Goal: Check status: Check status

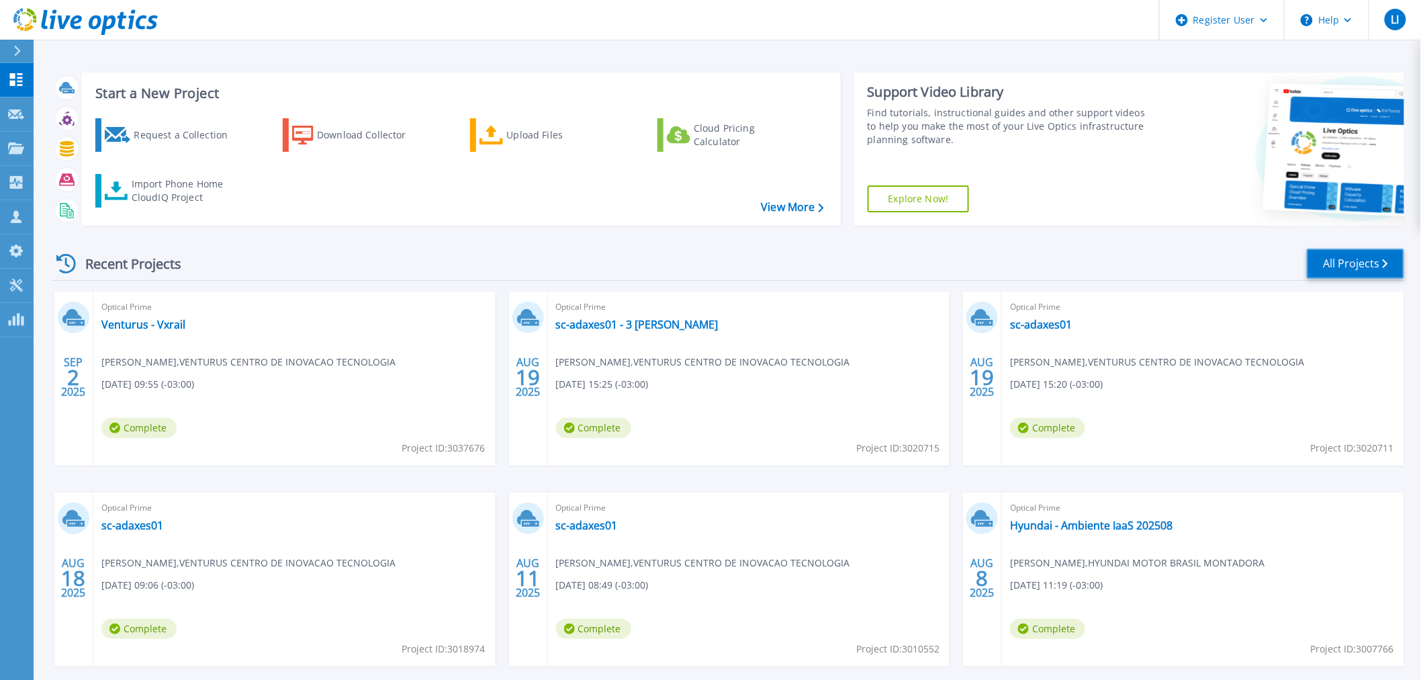
click at [1357, 269] on link "All Projects" at bounding box center [1355, 263] width 97 height 30
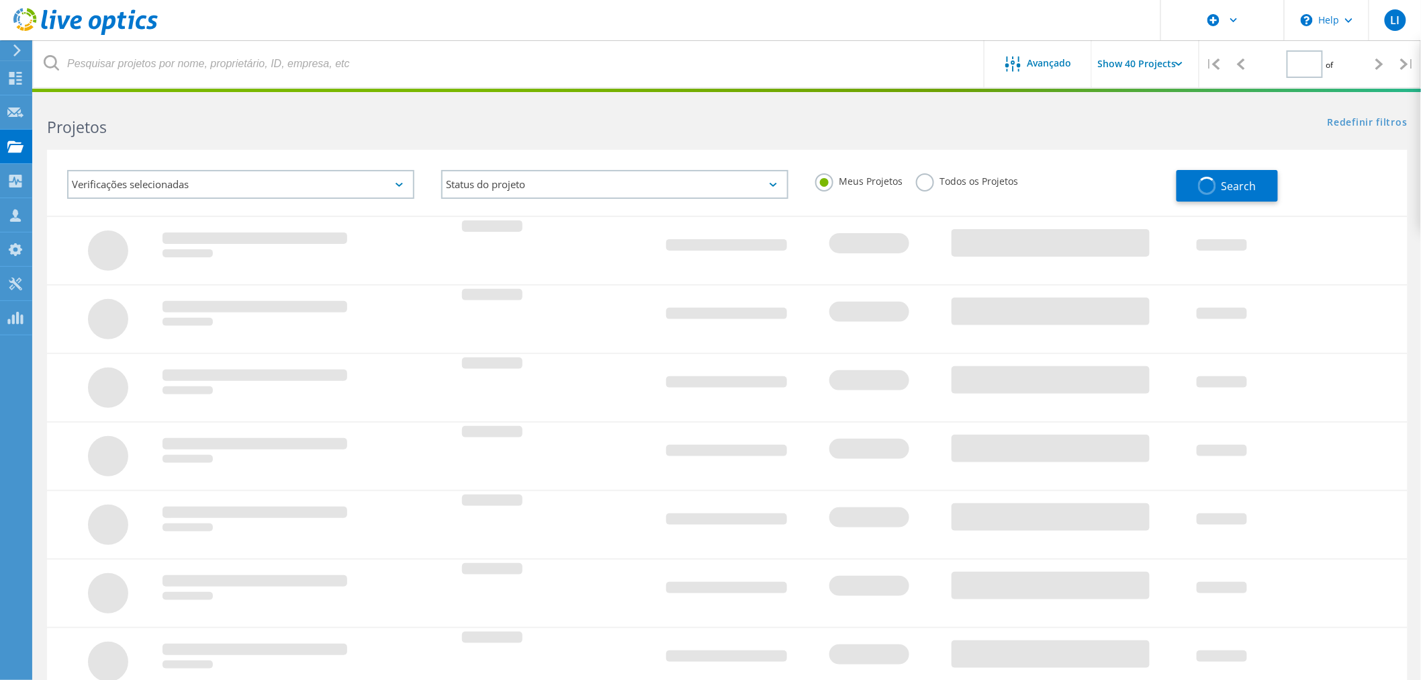
type input "1"
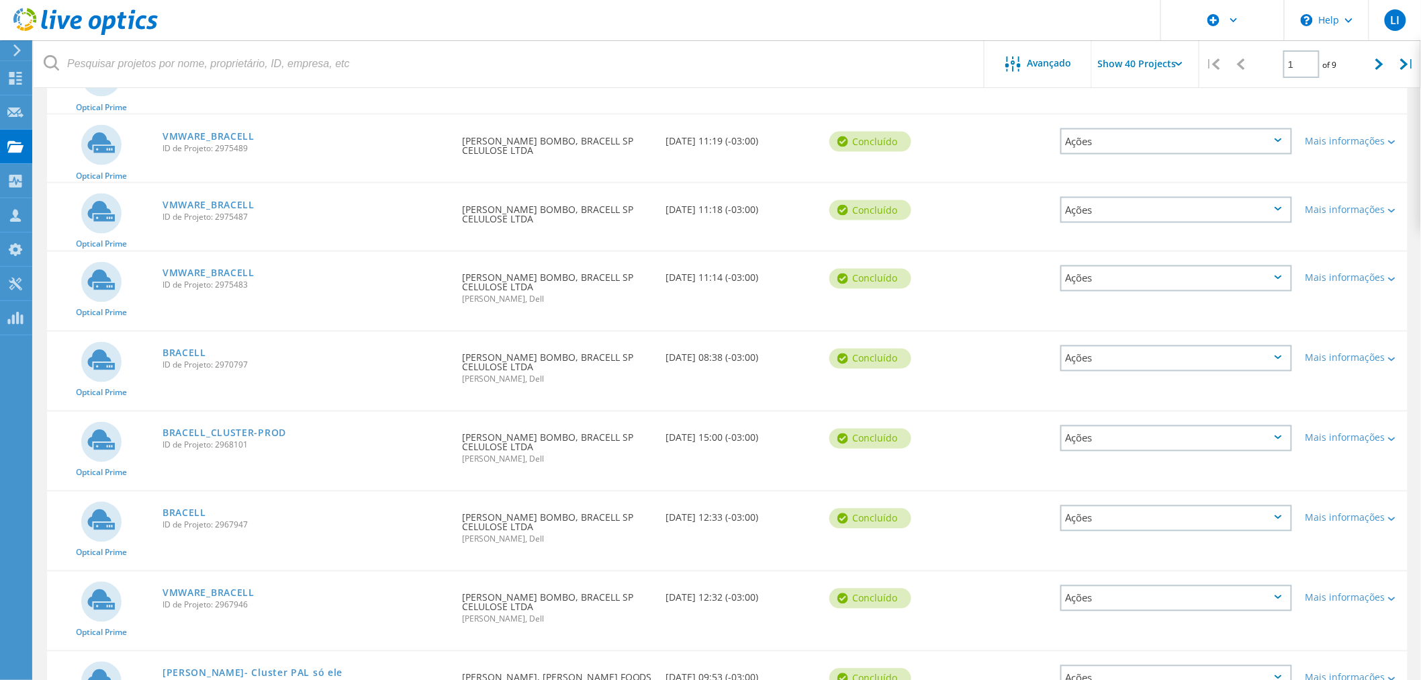
scroll to position [821, 0]
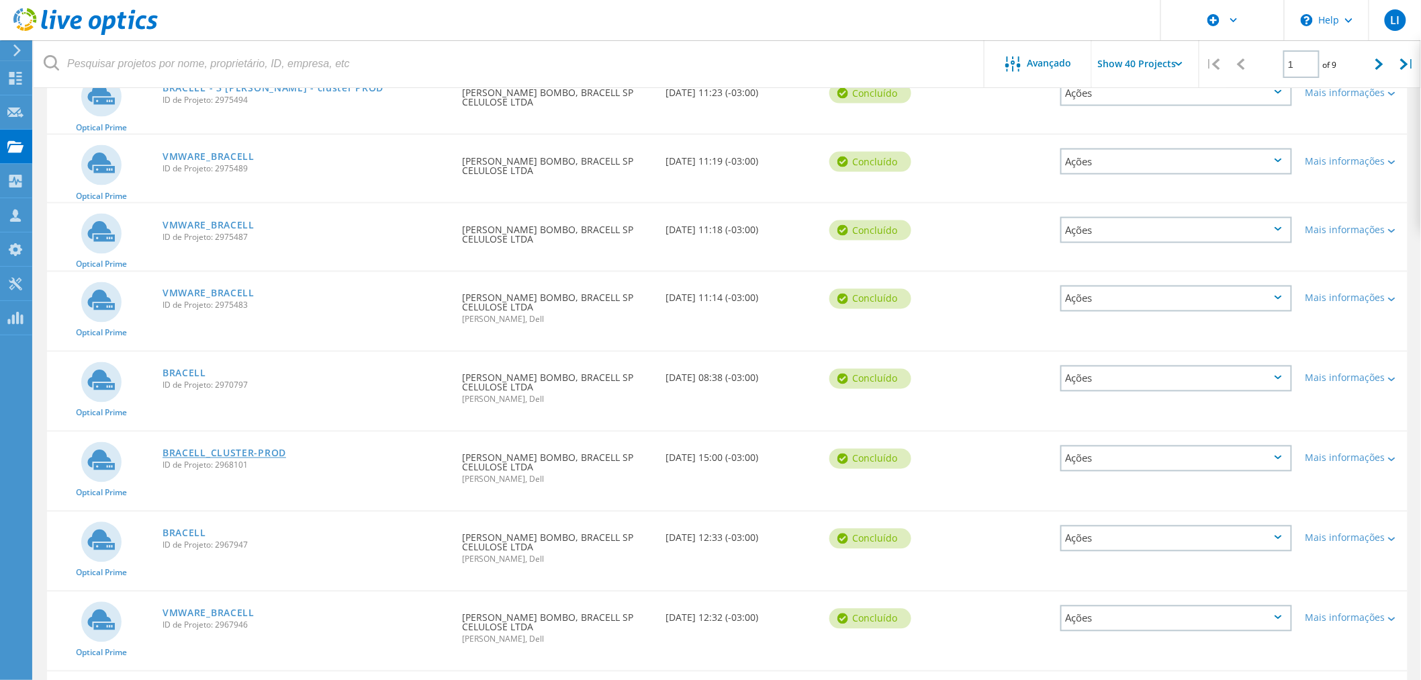
click at [224, 449] on link "BRACELL_CLUSTER-PROD" at bounding box center [225, 453] width 124 height 9
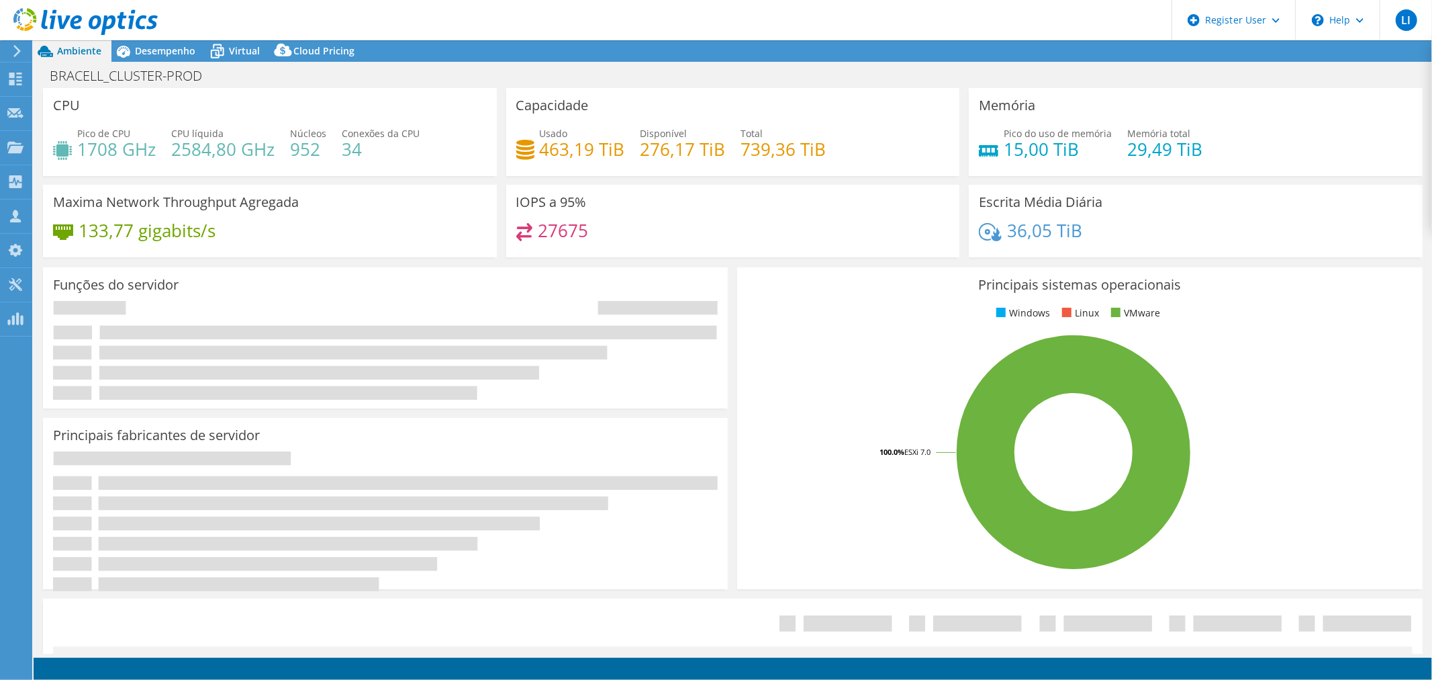
select select "USD"
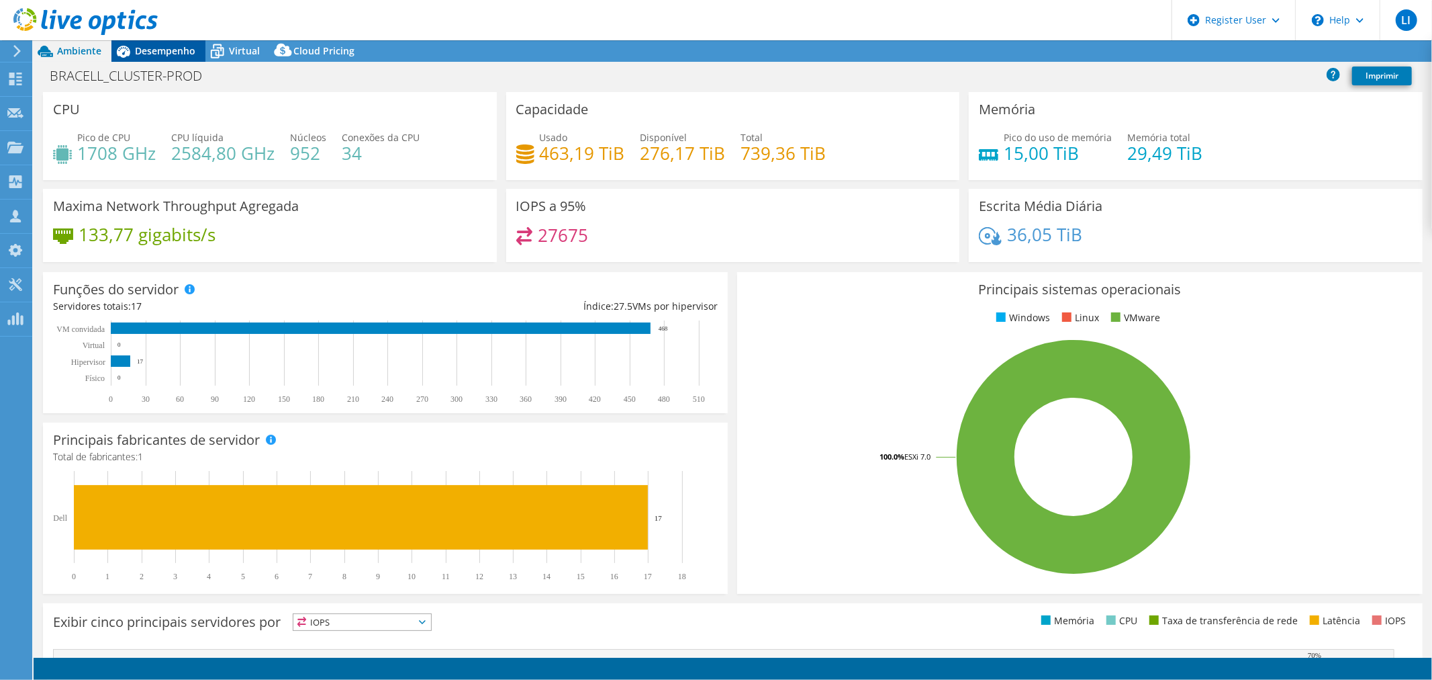
click at [152, 48] on span "Desempenho" at bounding box center [165, 50] width 60 height 13
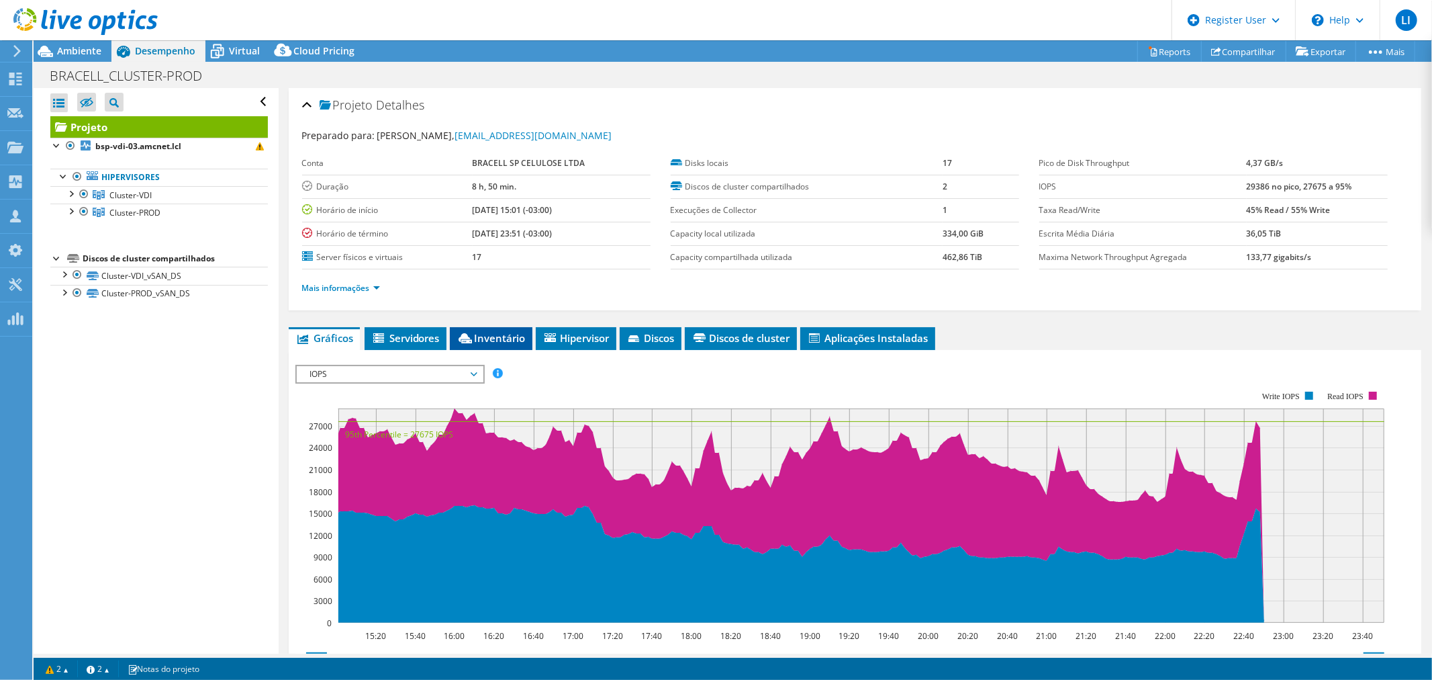
click at [489, 333] on span "Inventário" at bounding box center [491, 337] width 69 height 13
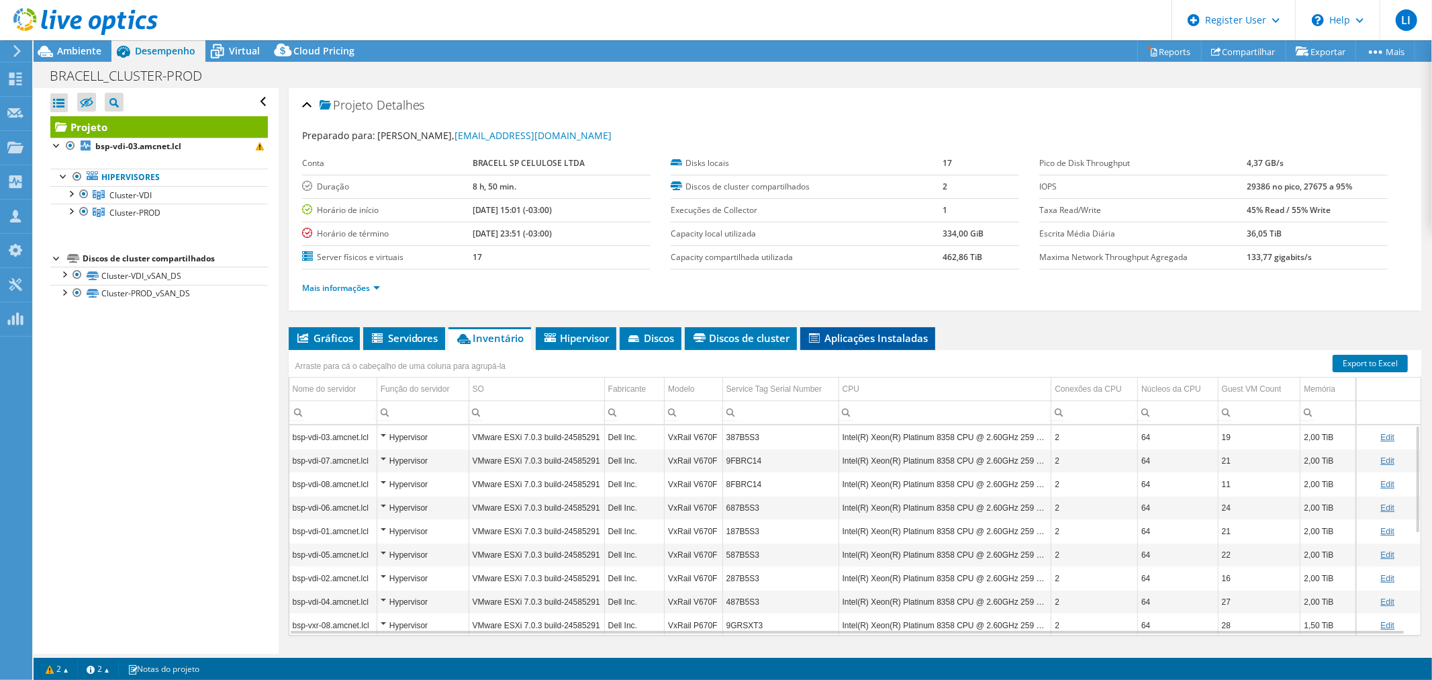
scroll to position [32, 0]
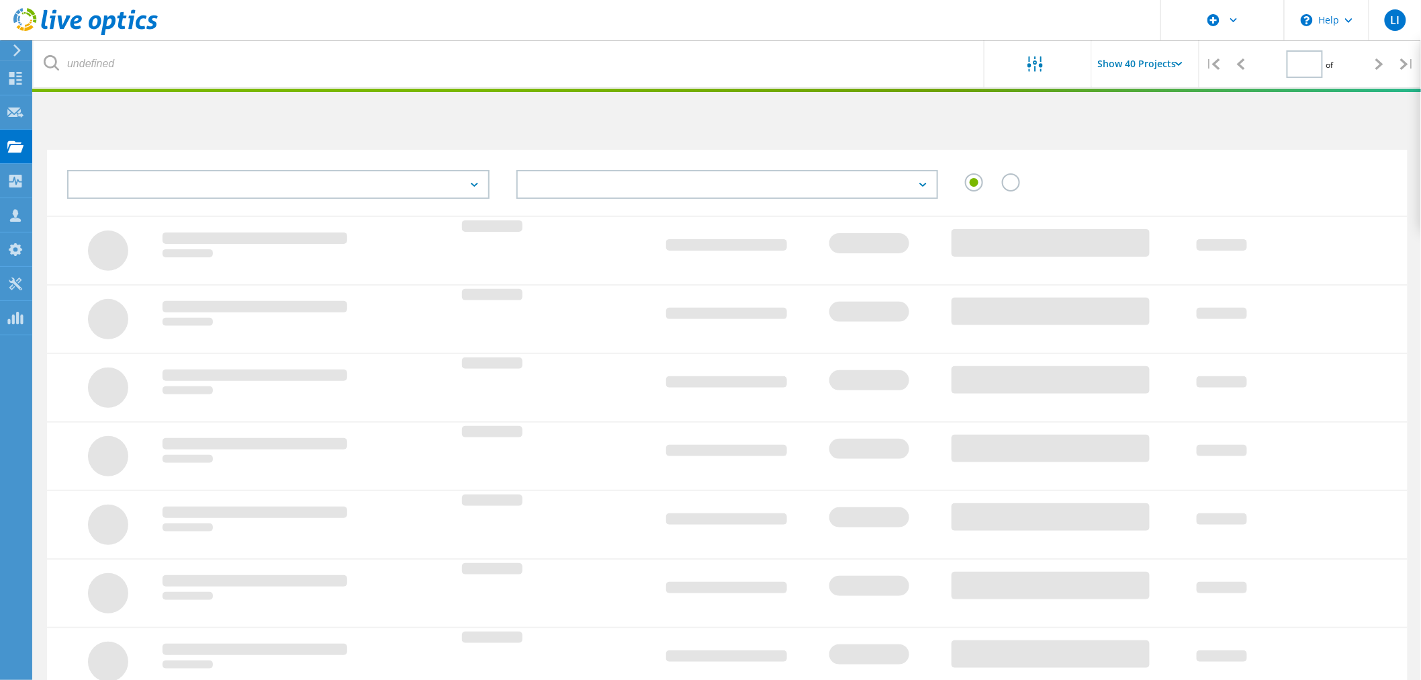
scroll to position [267, 0]
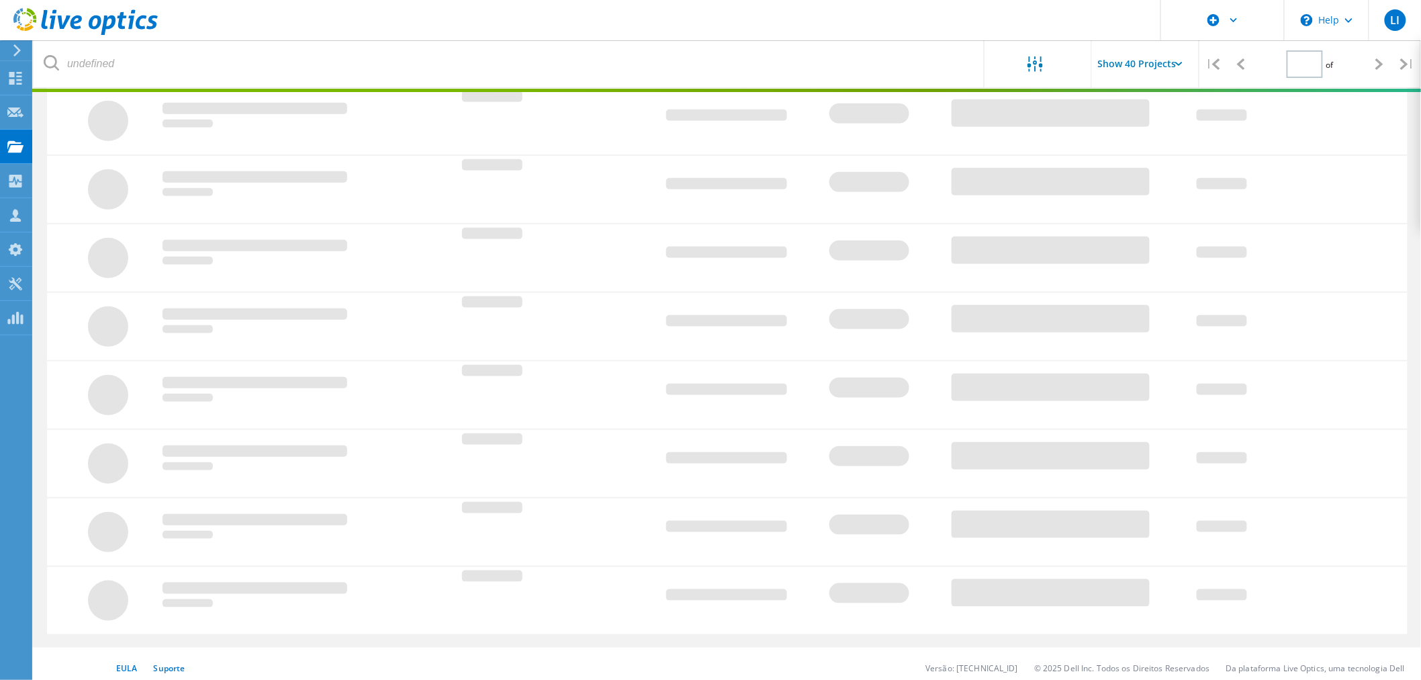
type input "1"
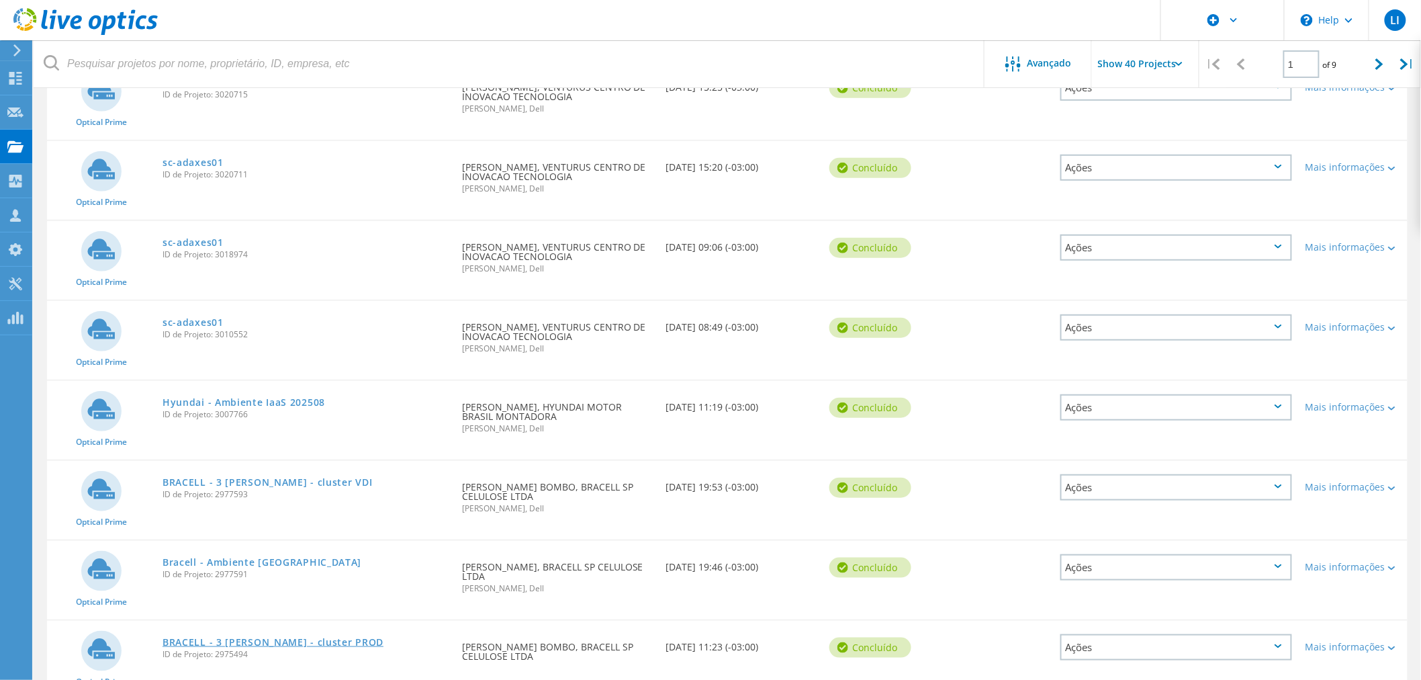
click at [256, 637] on link "BRACELL - 3 dias - cluster PROD" at bounding box center [273, 641] width 221 height 9
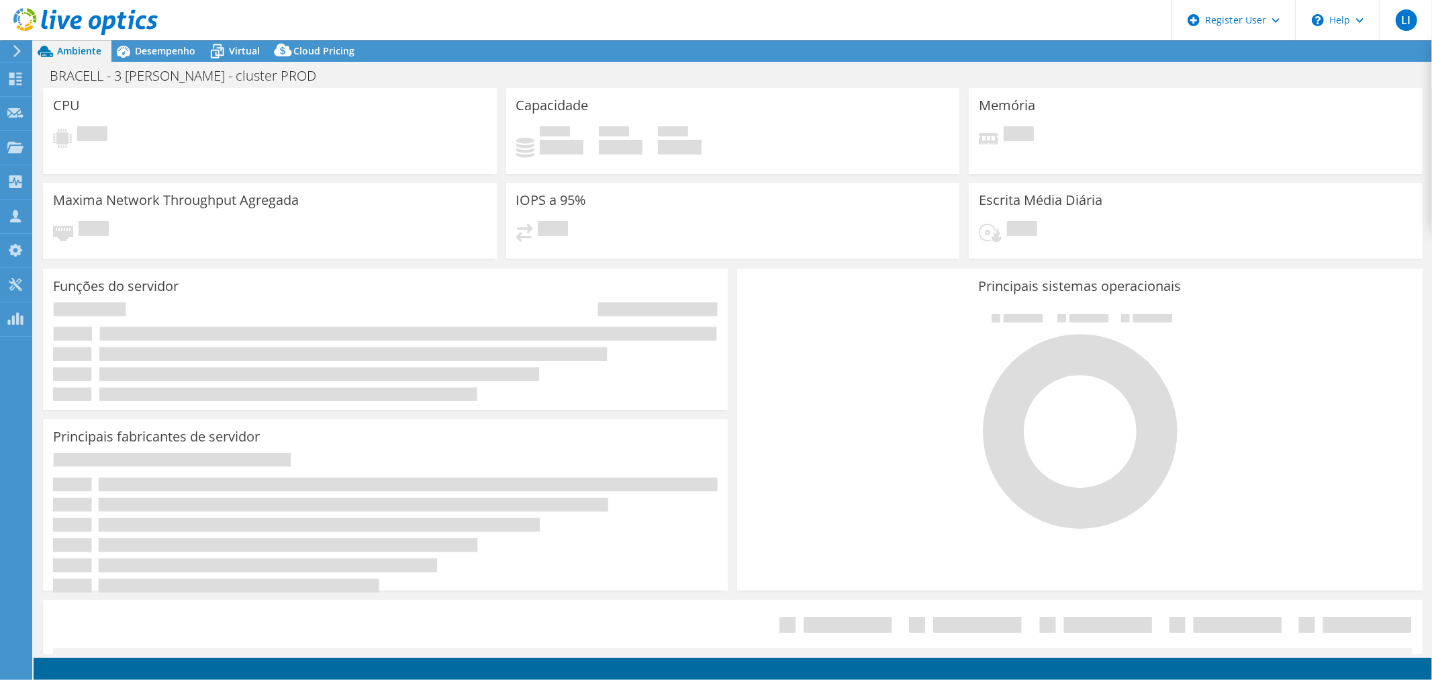
select select "SouthAmerica"
select select "USD"
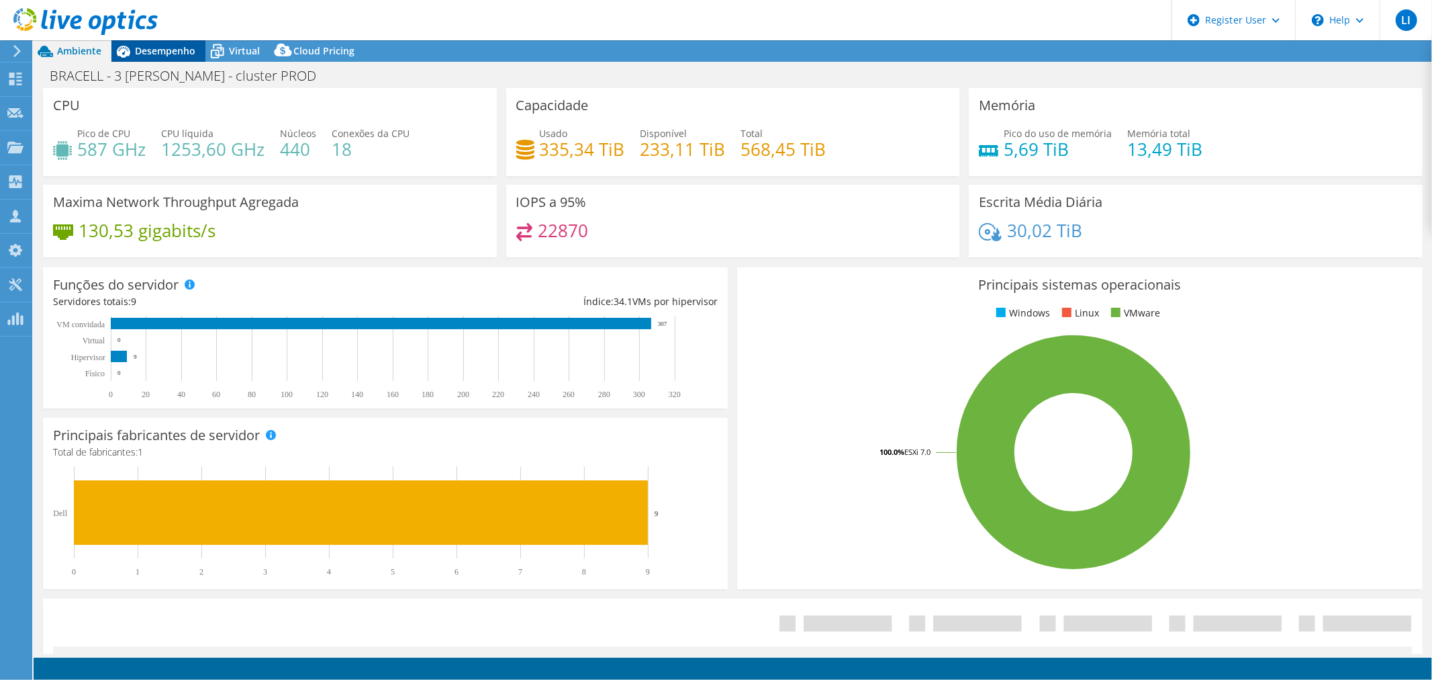
click at [162, 49] on span "Desempenho" at bounding box center [165, 50] width 60 height 13
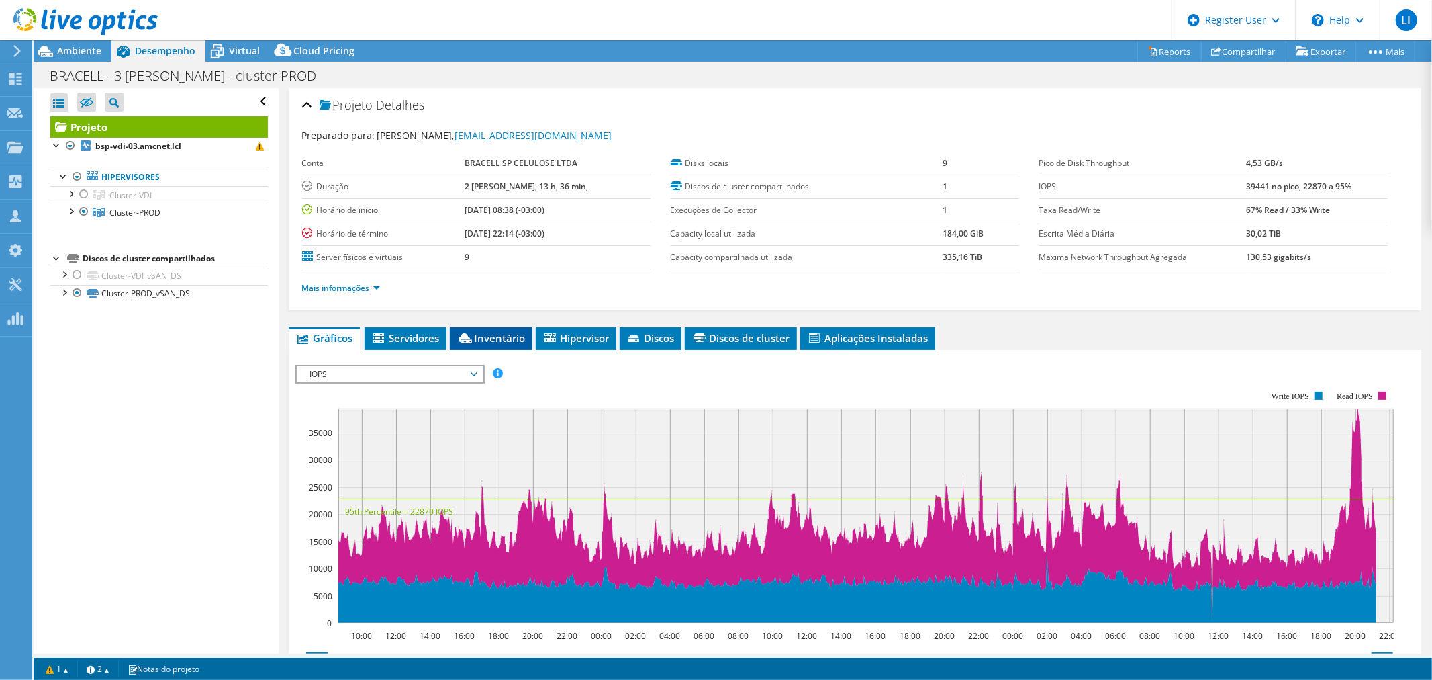
click at [487, 332] on span "Inventário" at bounding box center [491, 337] width 69 height 13
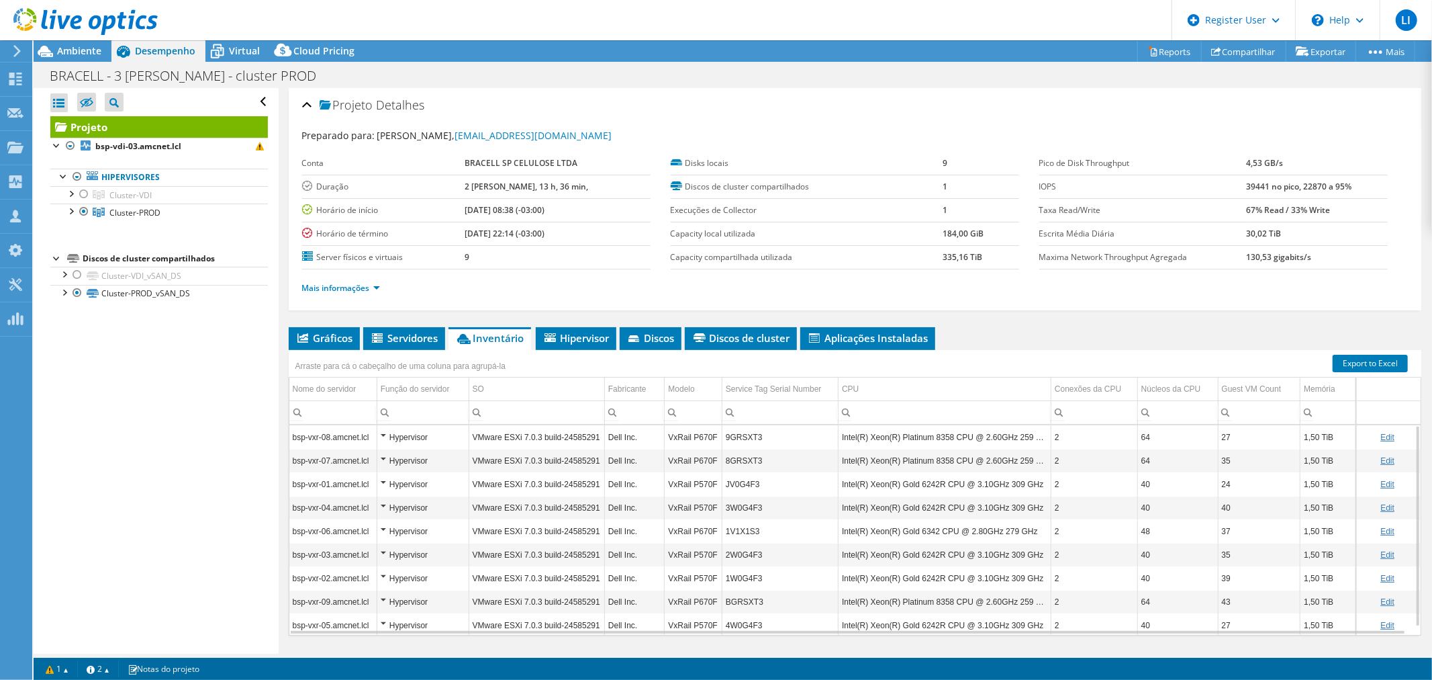
scroll to position [32, 0]
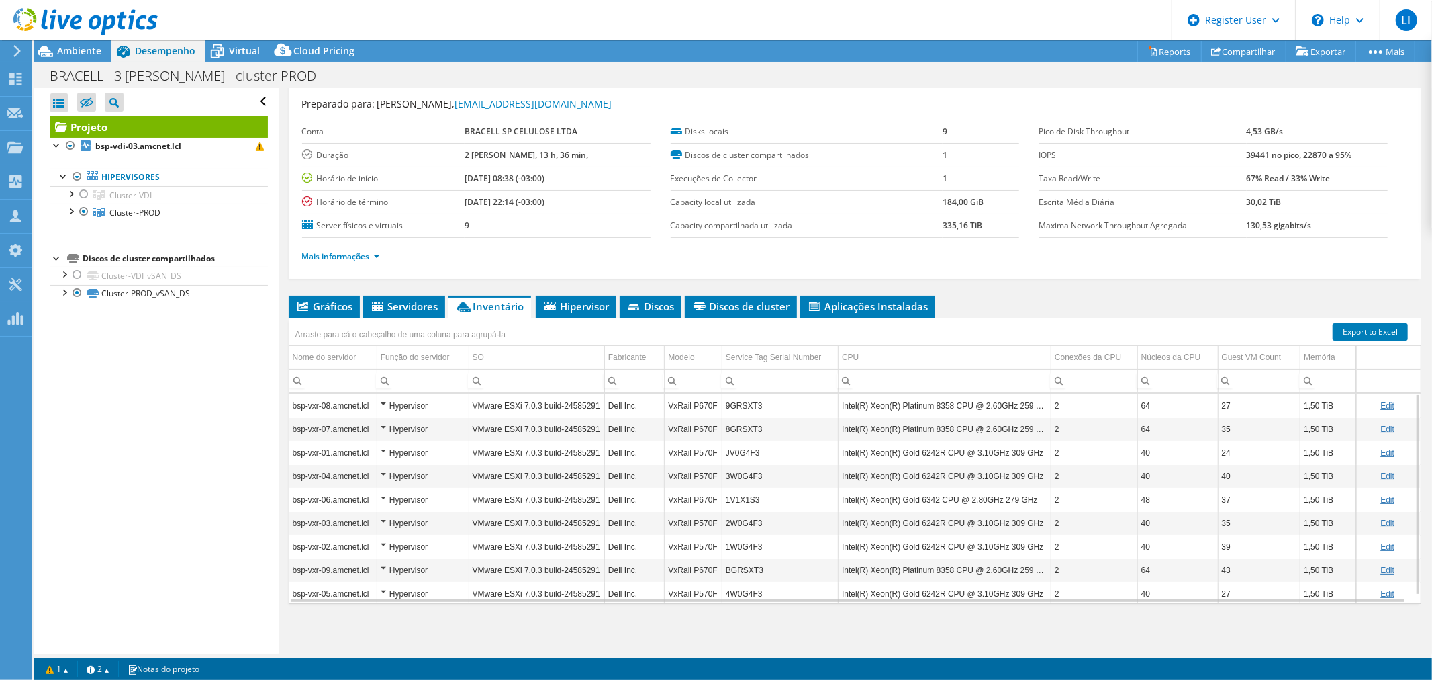
click at [62, 44] on div at bounding box center [79, 22] width 158 height 45
click at [64, 48] on span "Ambiente" at bounding box center [79, 50] width 44 height 13
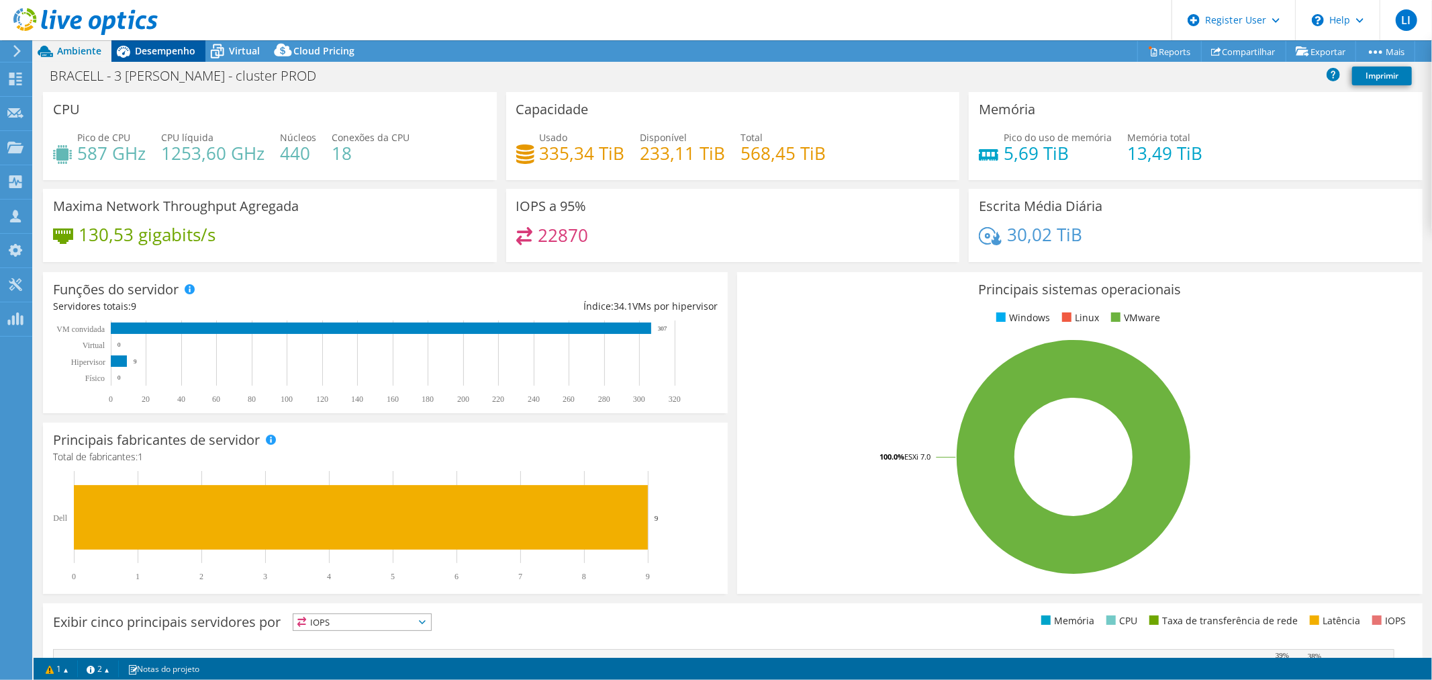
click at [175, 59] on div "Desempenho" at bounding box center [158, 50] width 94 height 21
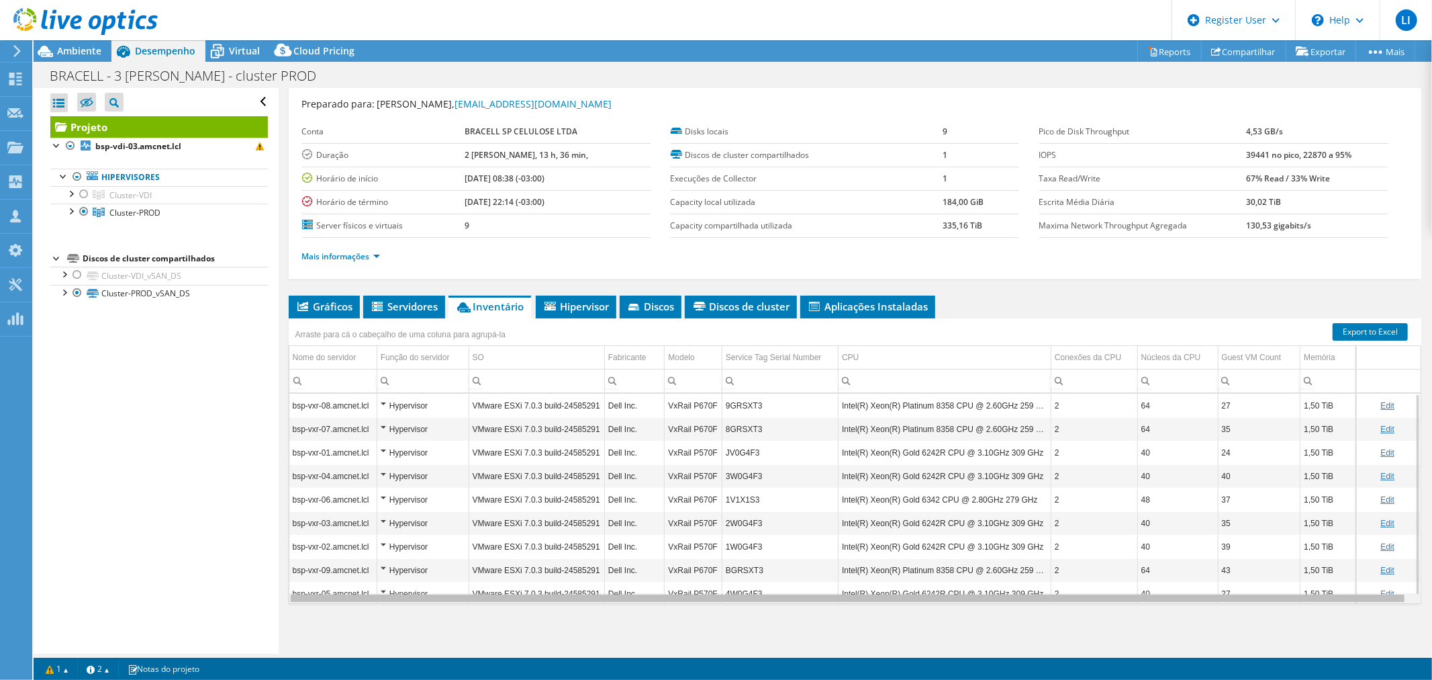
scroll to position [0, 0]
drag, startPoint x: 877, startPoint y: 594, endPoint x: 676, endPoint y: 553, distance: 204.8
click at [690, 592] on body "LI Usuário Dell [PERSON_NAME] [PERSON_NAME][EMAIL_ADDRESS][DOMAIN_NAME] Dell My…" at bounding box center [716, 340] width 1432 height 680
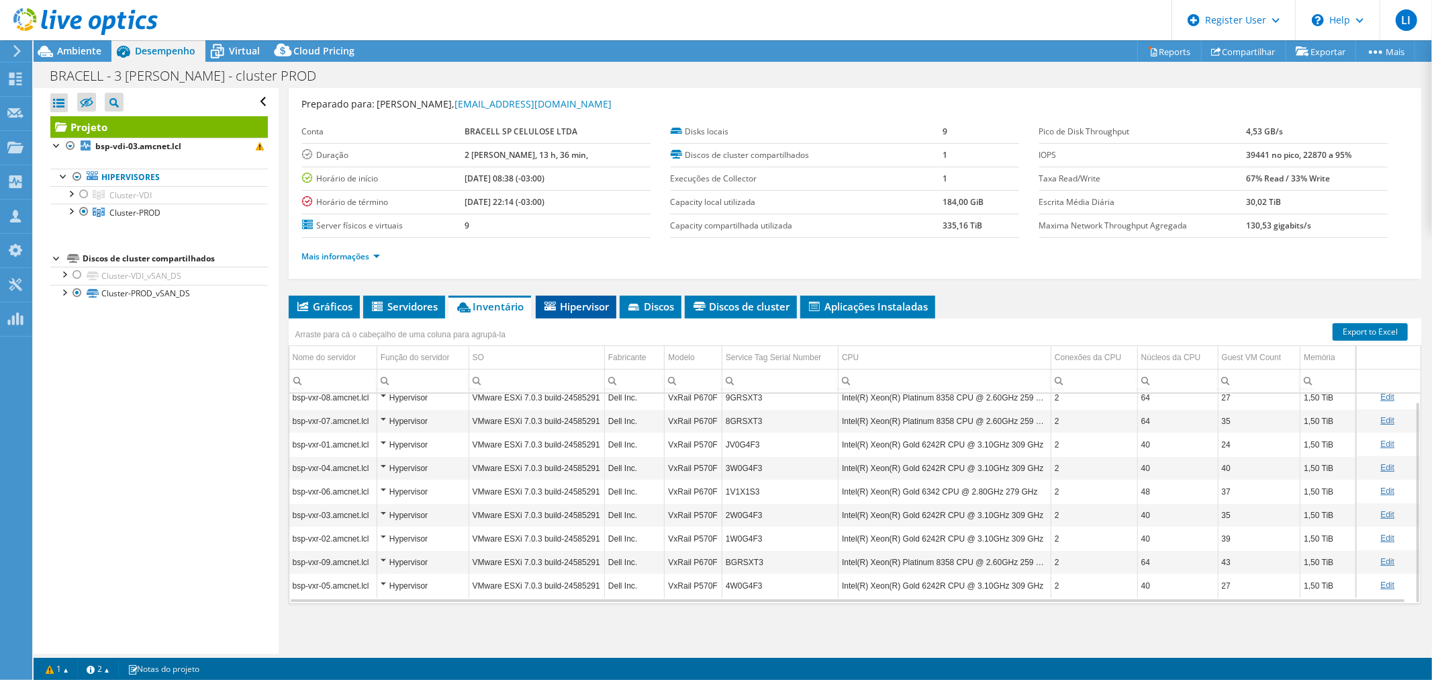
click at [572, 299] on span "Hipervisor" at bounding box center [576, 305] width 67 height 13
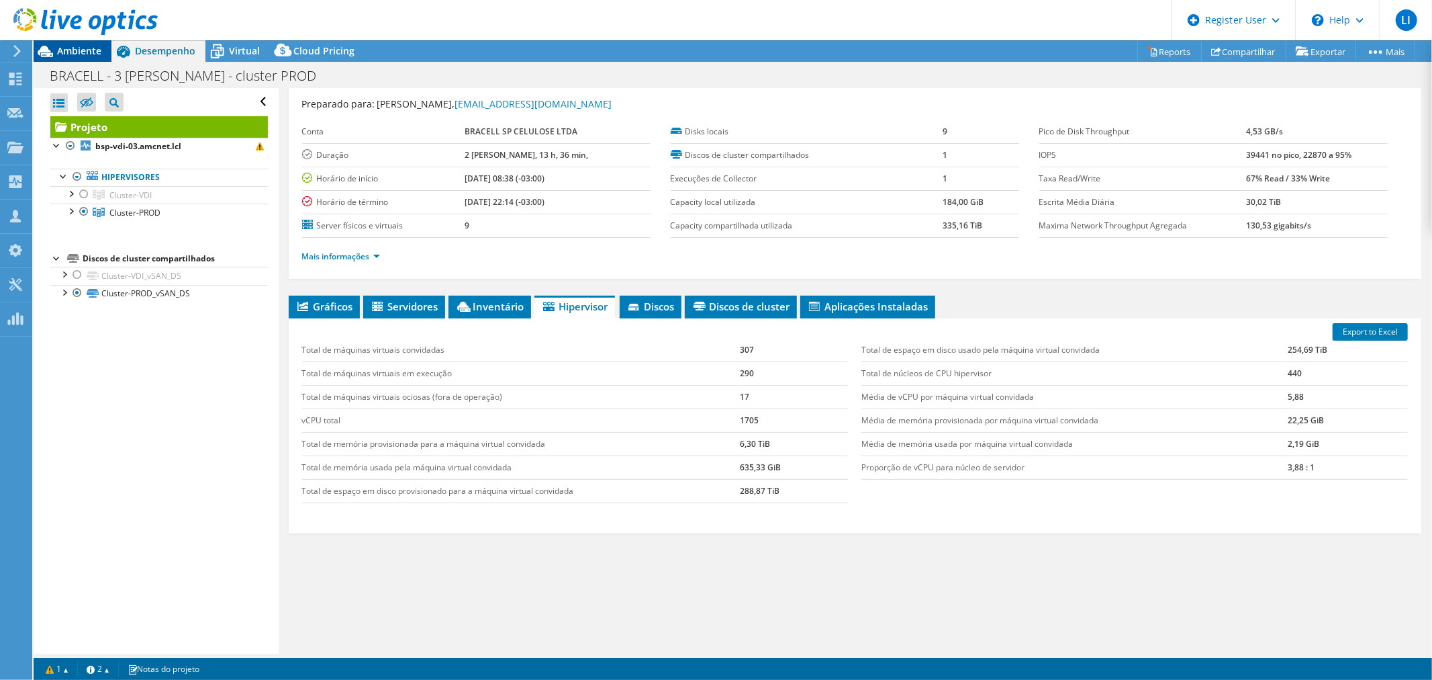
click at [85, 51] on span "Ambiente" at bounding box center [79, 50] width 44 height 13
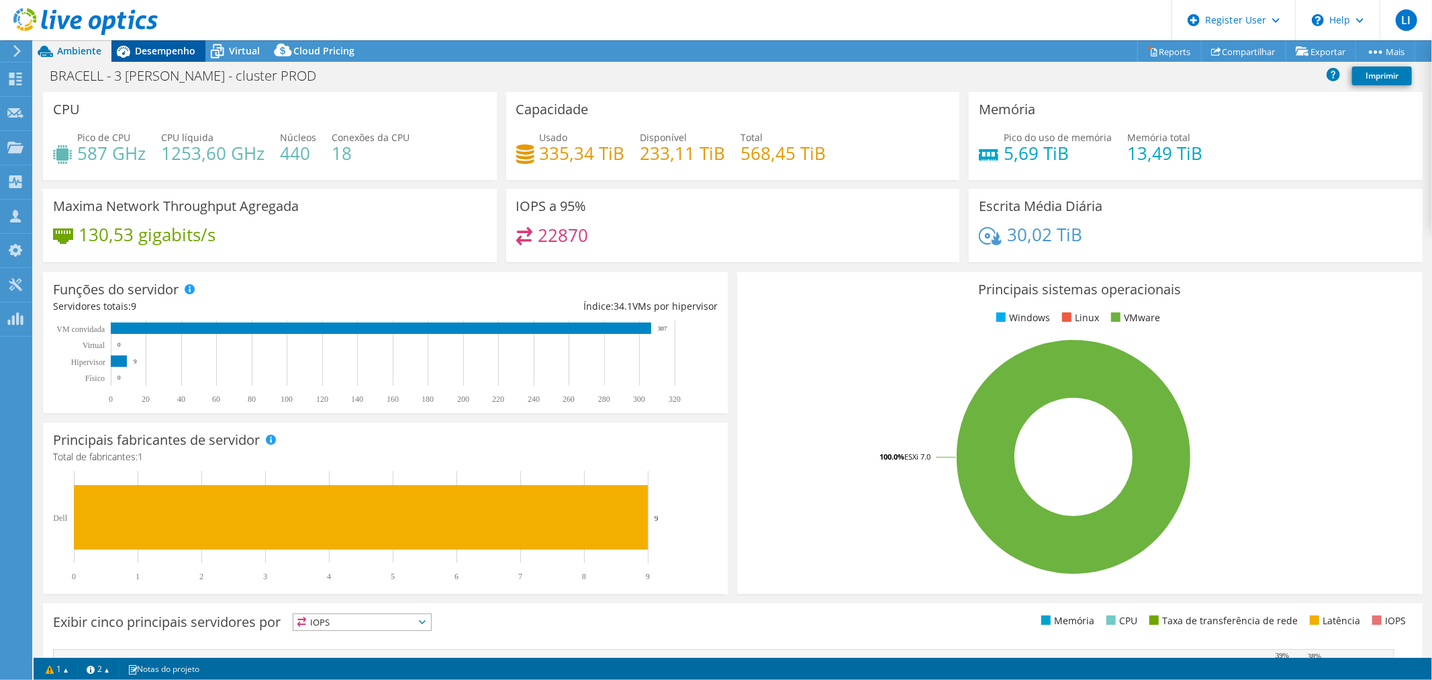
click at [156, 48] on span "Desempenho" at bounding box center [165, 50] width 60 height 13
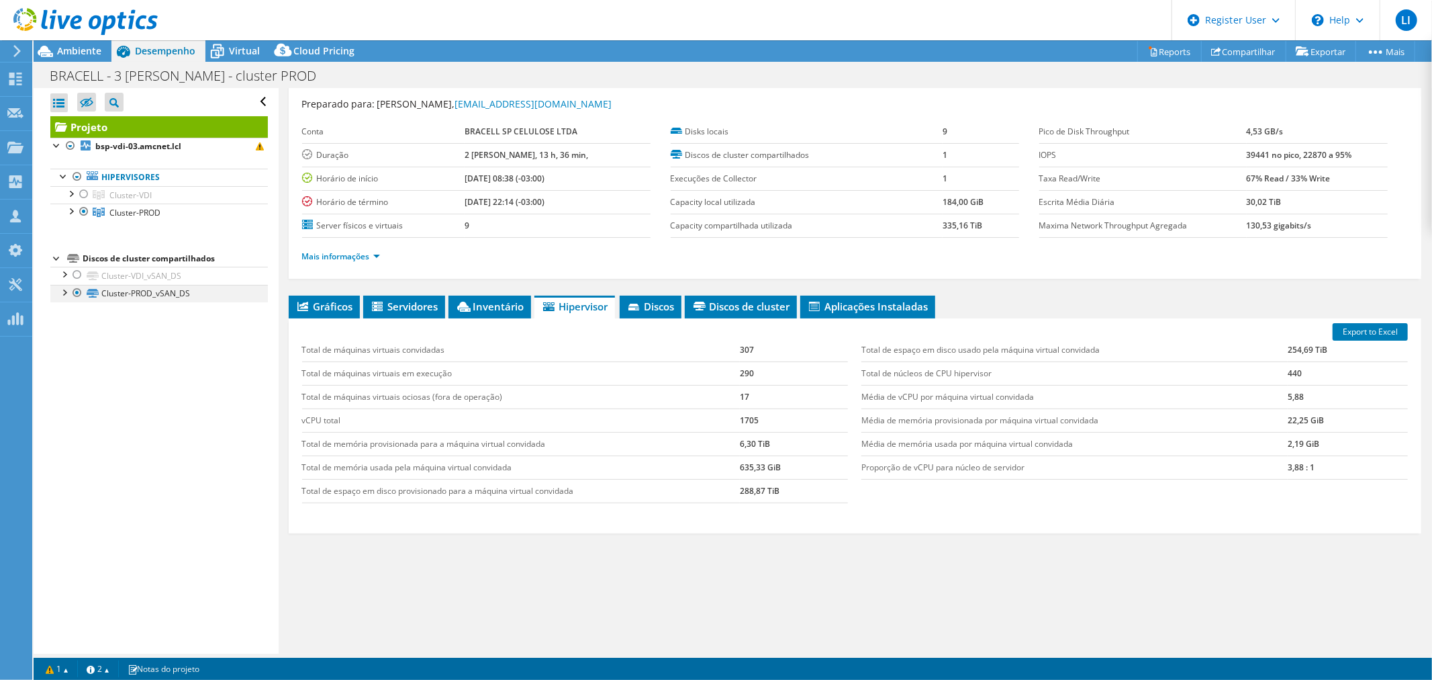
click at [63, 291] on div at bounding box center [63, 291] width 13 height 13
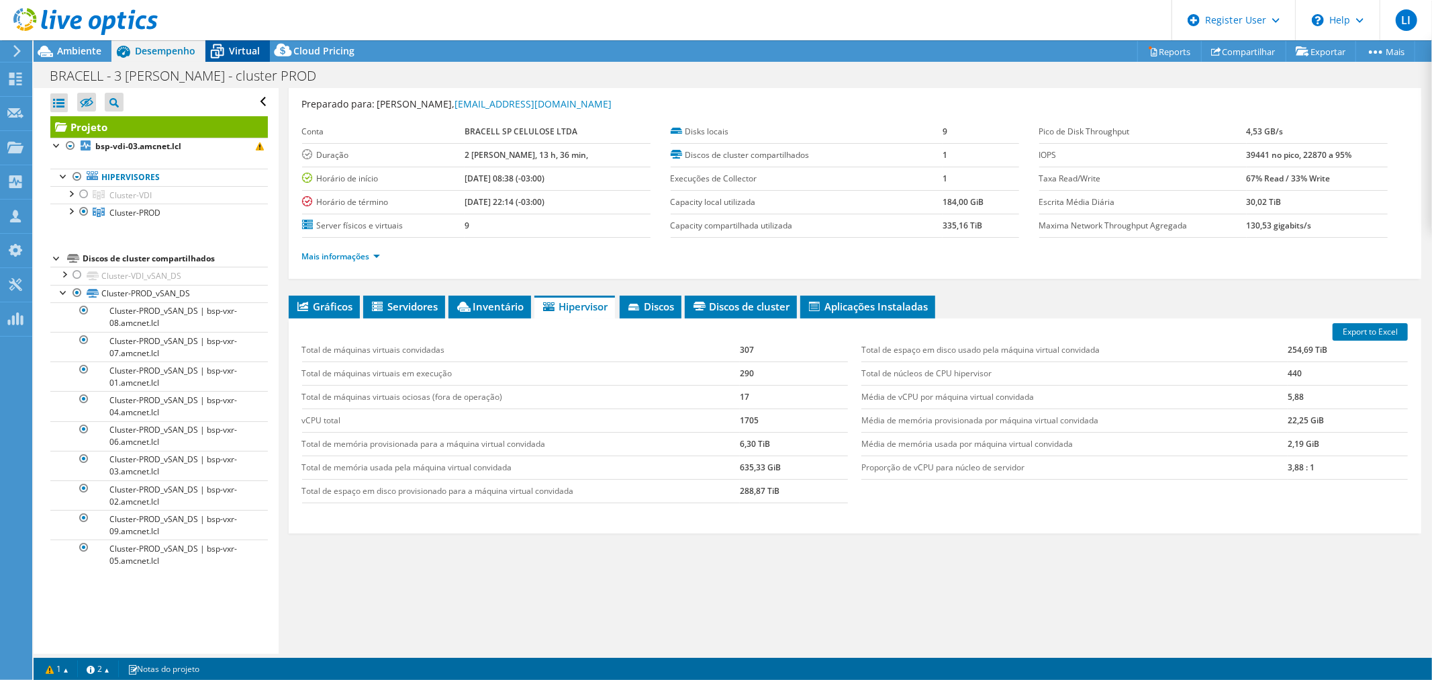
click at [233, 57] on div "Virtual" at bounding box center [237, 50] width 64 height 21
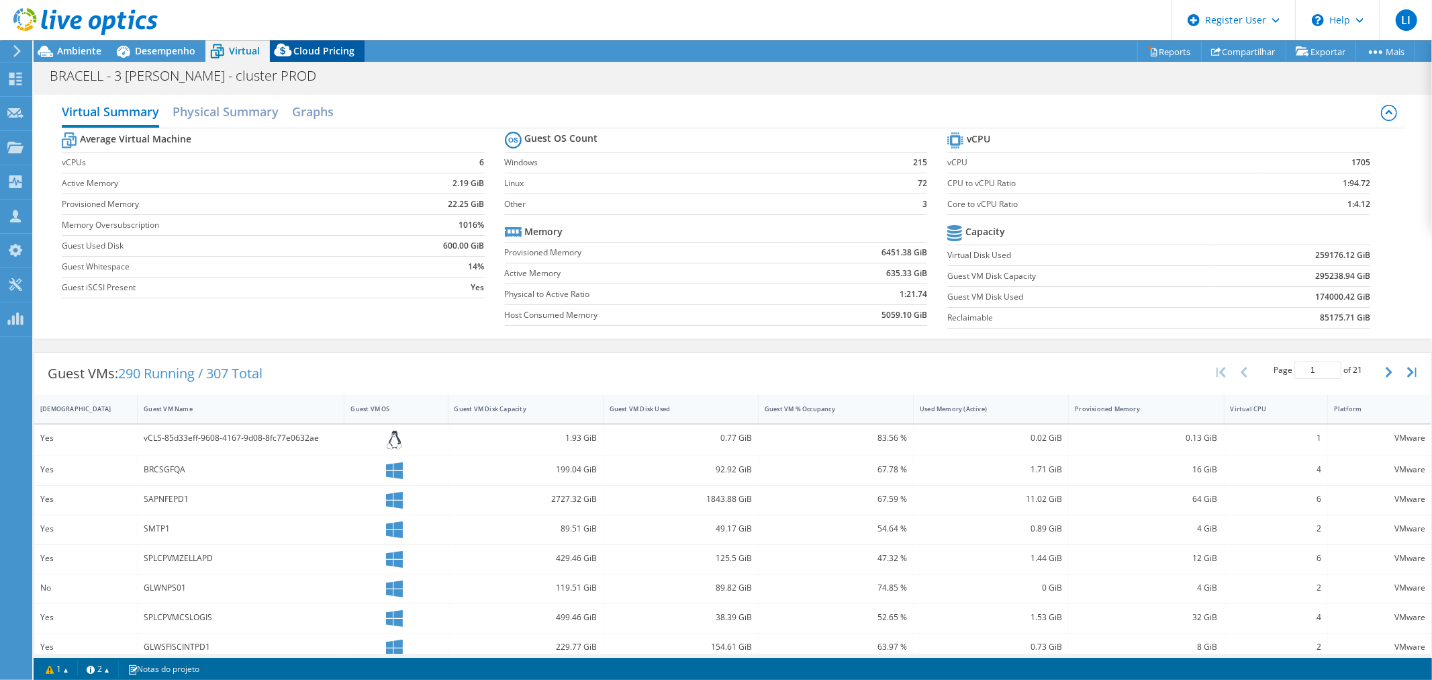
click at [308, 51] on span "Cloud Pricing" at bounding box center [323, 50] width 61 height 13
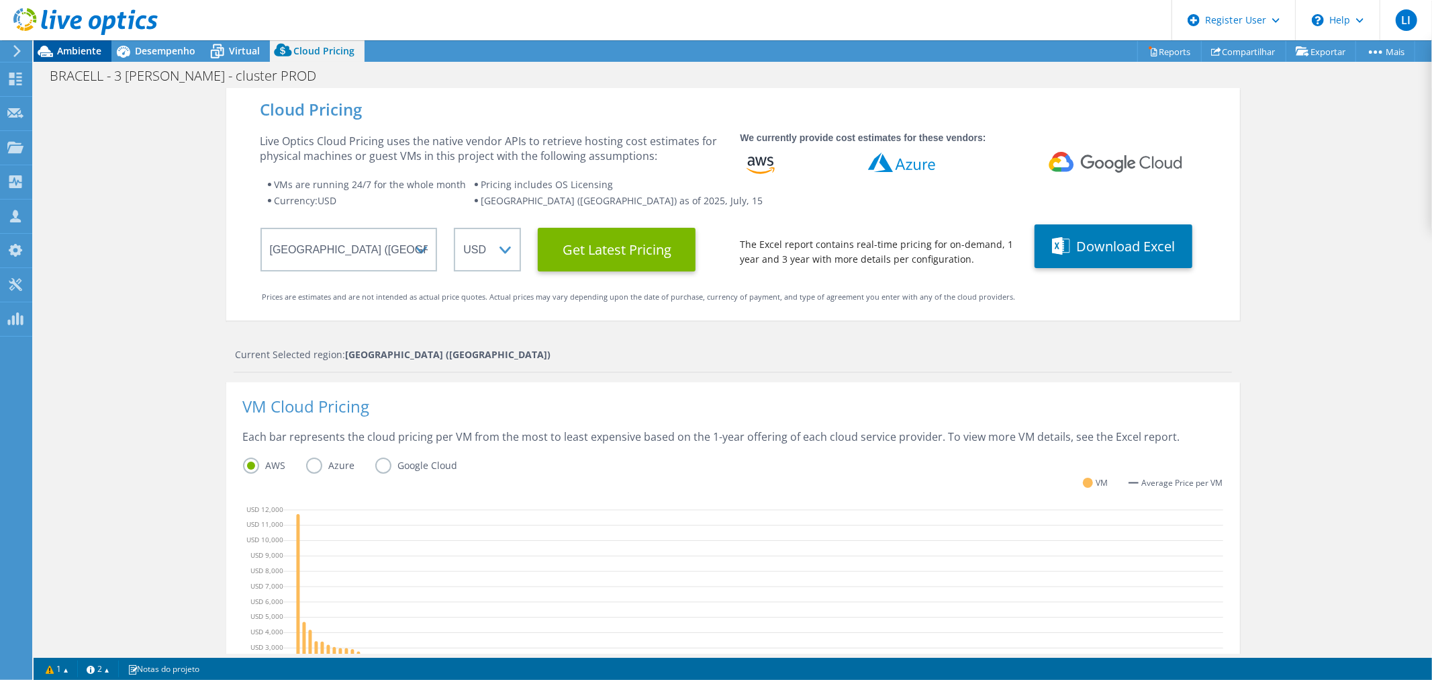
click at [72, 52] on span "Ambiente" at bounding box center [79, 50] width 44 height 13
